Goal: Task Accomplishment & Management: Use online tool/utility

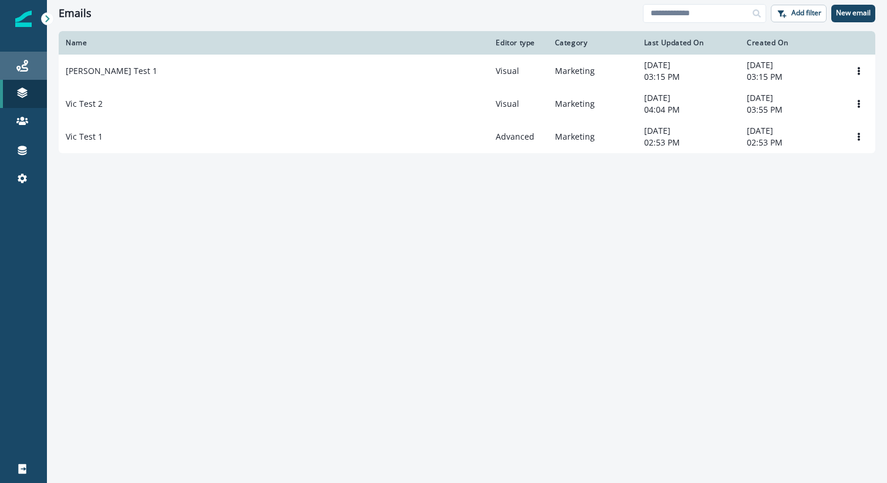
click at [26, 66] on icon at bounding box center [22, 66] width 12 height 12
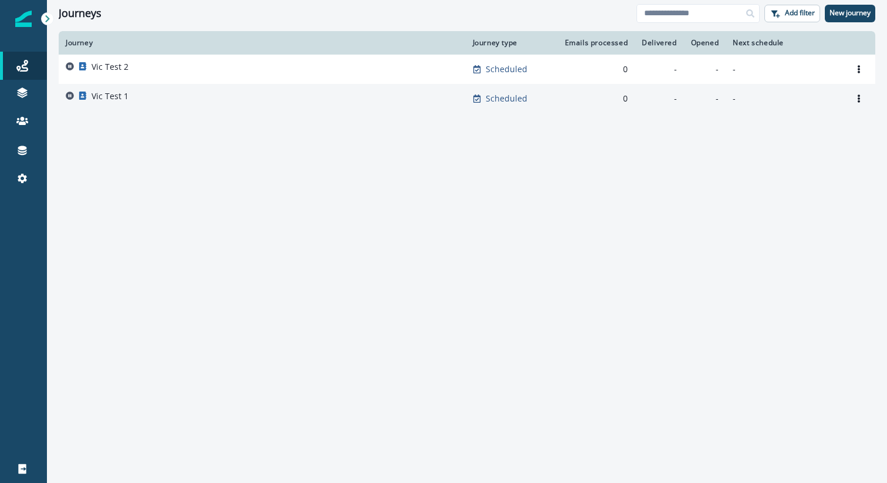
click at [127, 95] on div "Vic Test 1" at bounding box center [262, 98] width 393 height 16
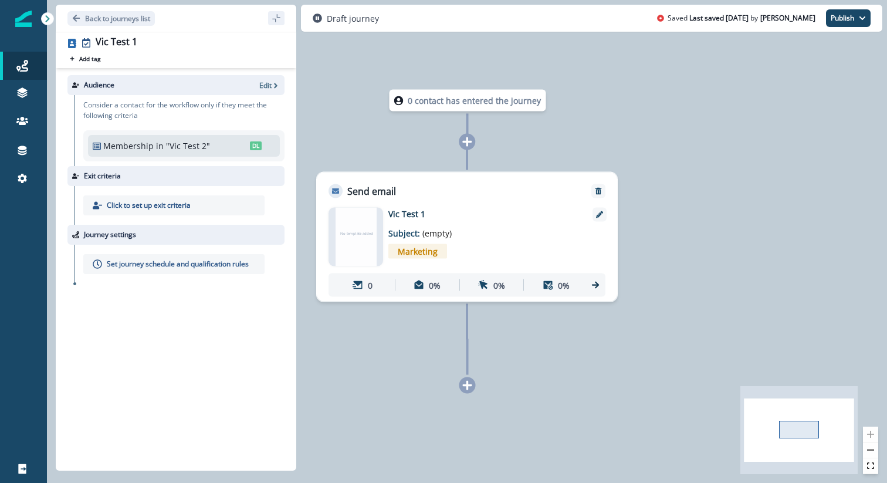
click at [164, 89] on div at bounding box center [187, 85] width 136 height 11
click at [265, 86] on p "Edit" at bounding box center [265, 85] width 12 height 10
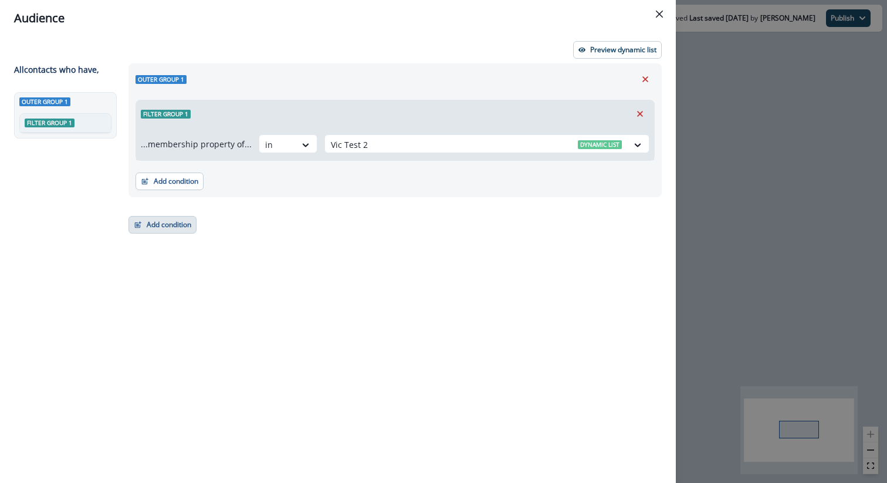
click at [169, 224] on button "Add condition" at bounding box center [163, 225] width 68 height 18
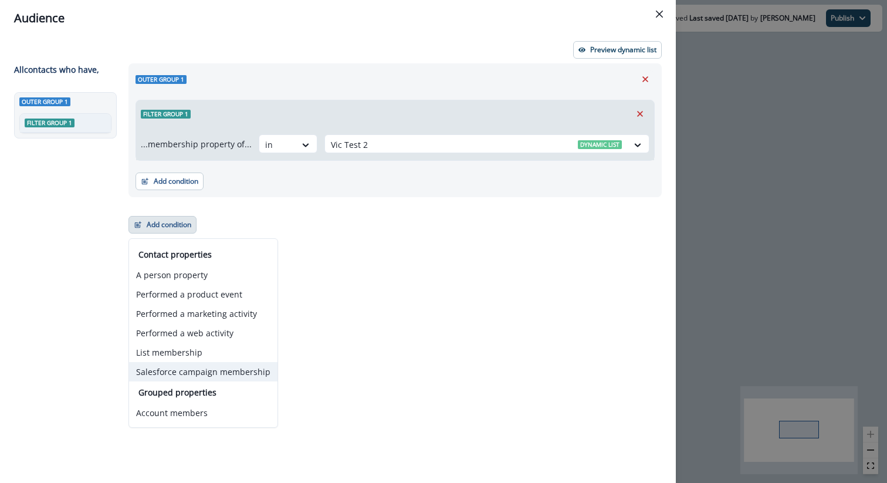
click at [197, 377] on button "Salesforce campaign membership" at bounding box center [203, 371] width 148 height 19
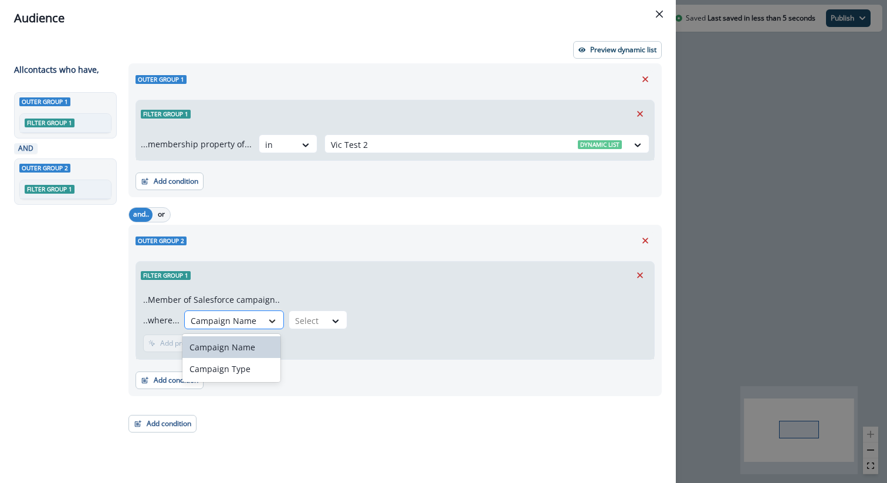
click at [270, 319] on icon at bounding box center [272, 321] width 11 height 12
click at [254, 369] on div "Campaign Type" at bounding box center [231, 369] width 97 height 22
click at [312, 325] on div "Select" at bounding box center [303, 320] width 36 height 19
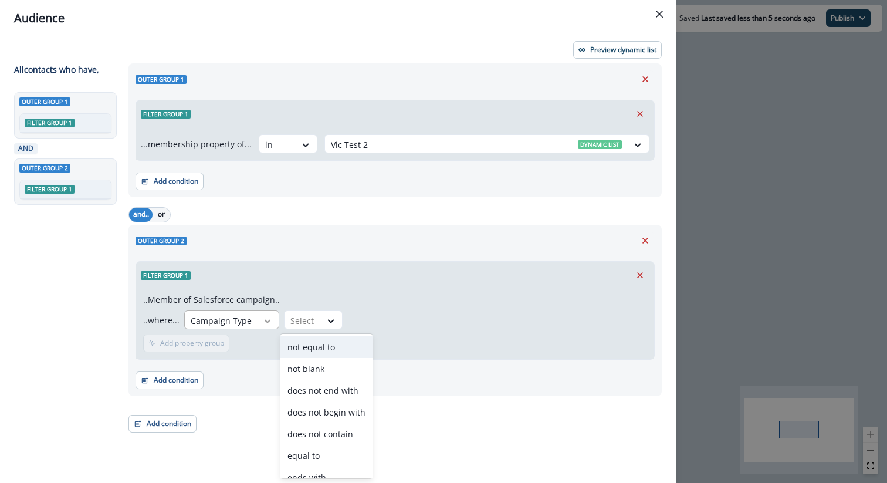
click at [262, 322] on icon at bounding box center [267, 321] width 11 height 12
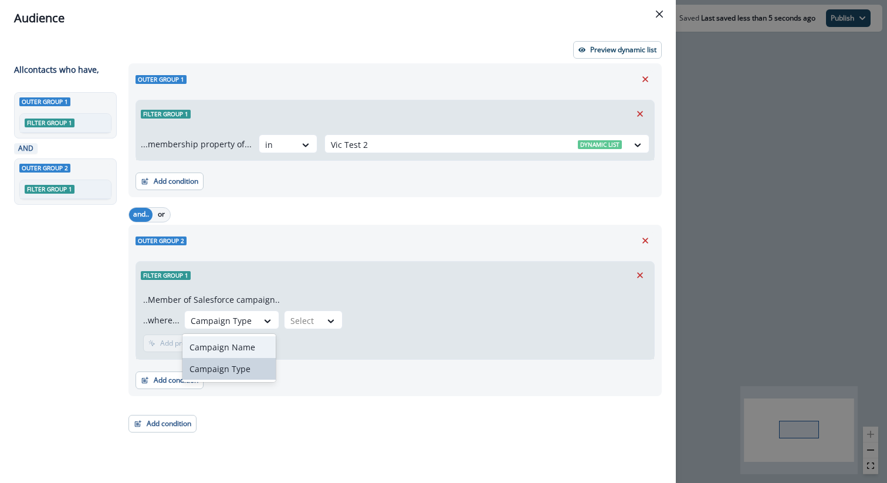
click at [255, 341] on div "Campaign Name" at bounding box center [229, 347] width 93 height 22
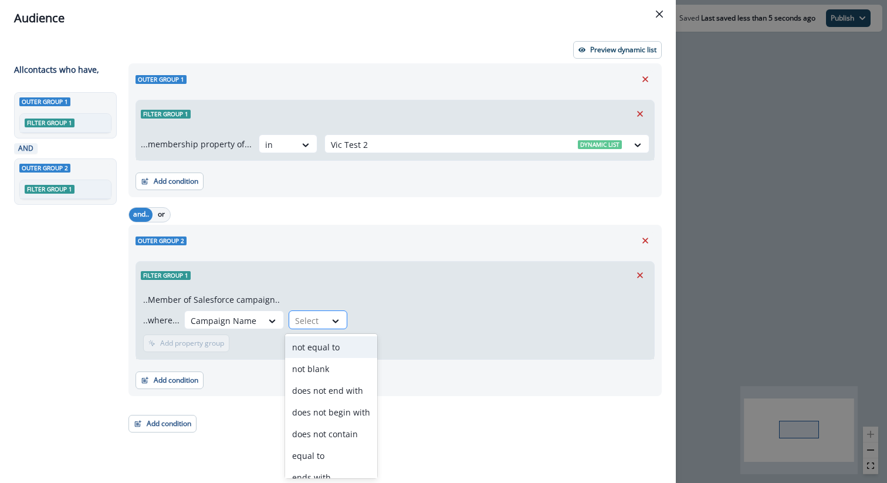
click at [316, 316] on div at bounding box center [307, 320] width 25 height 15
click at [316, 350] on div "not equal to" at bounding box center [331, 347] width 92 height 22
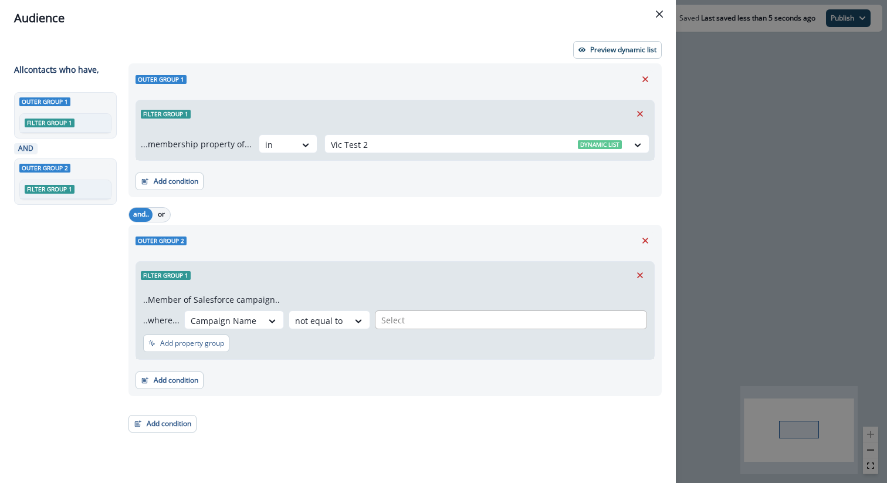
click at [399, 316] on div at bounding box center [511, 320] width 259 height 15
click at [312, 360] on div "Add condition Contact properties A person property Performed a product event Pe…" at bounding box center [395, 374] width 519 height 29
